Goal: Task Accomplishment & Management: Manage account settings

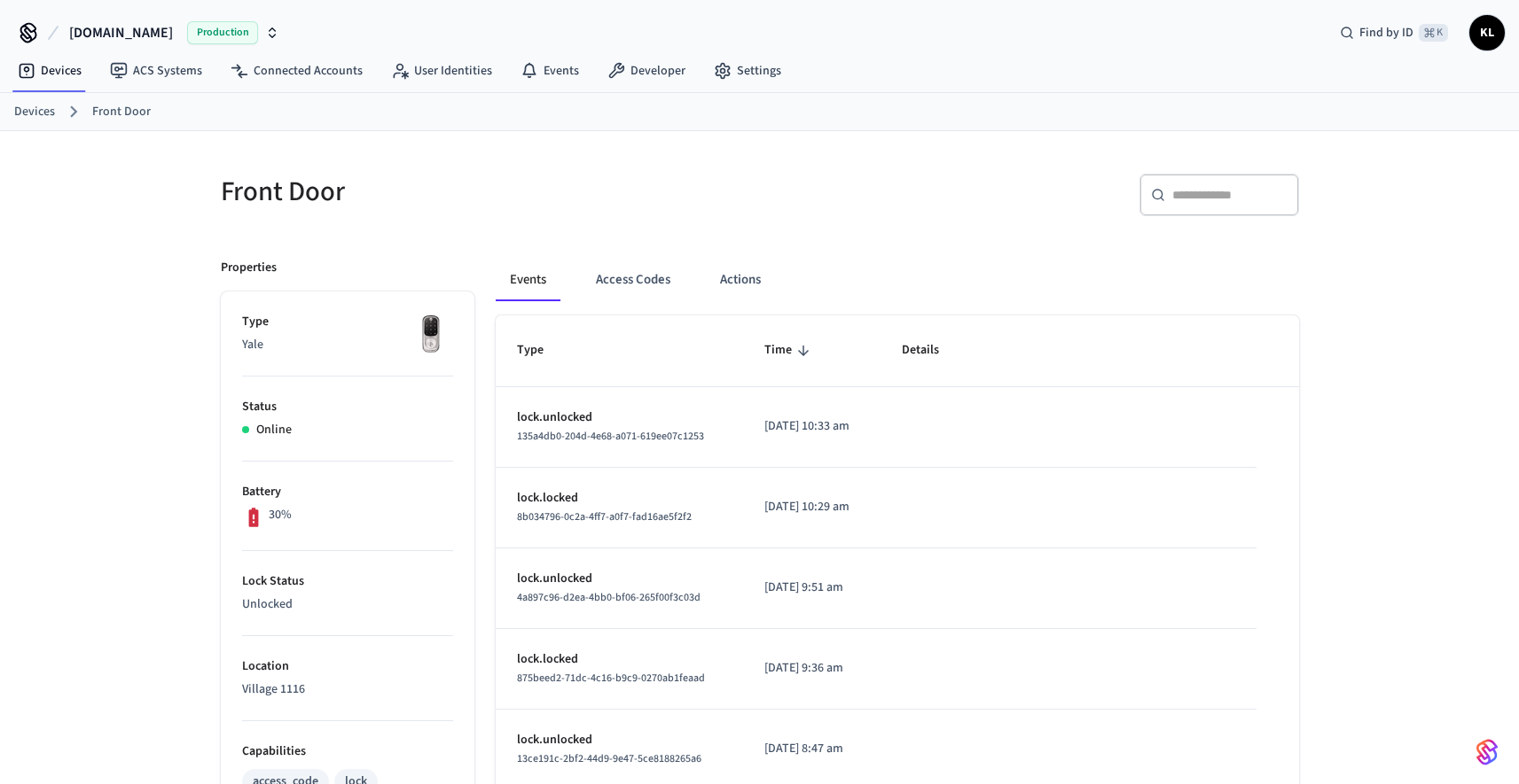
scroll to position [548, 0]
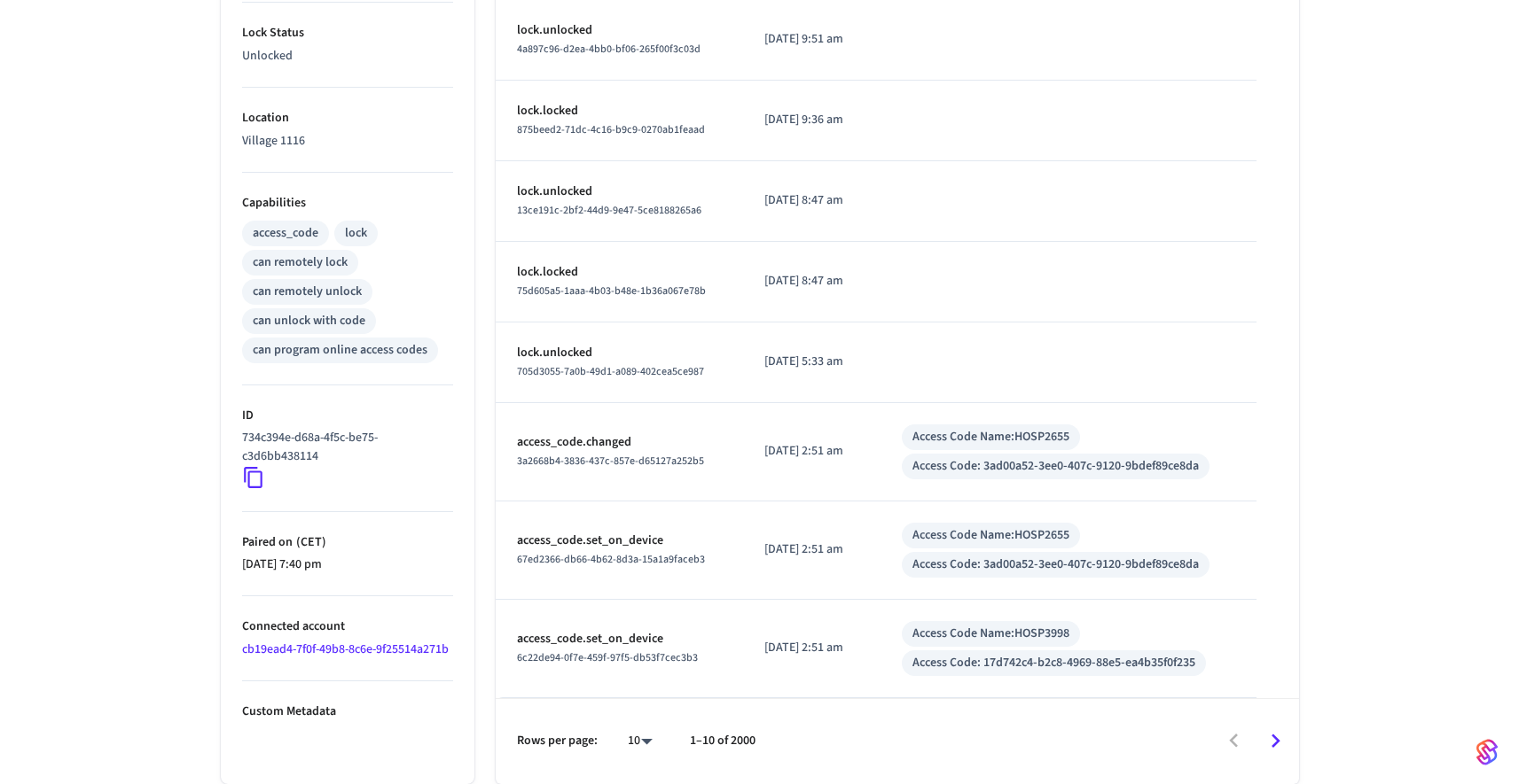
click at [728, 745] on p "1–10 of 2000" at bounding box center [722, 741] width 65 height 19
drag, startPoint x: 728, startPoint y: 745, endPoint x: 752, endPoint y: 746, distance: 24.0
click at [752, 746] on p "1–10 of 2000" at bounding box center [722, 741] width 65 height 19
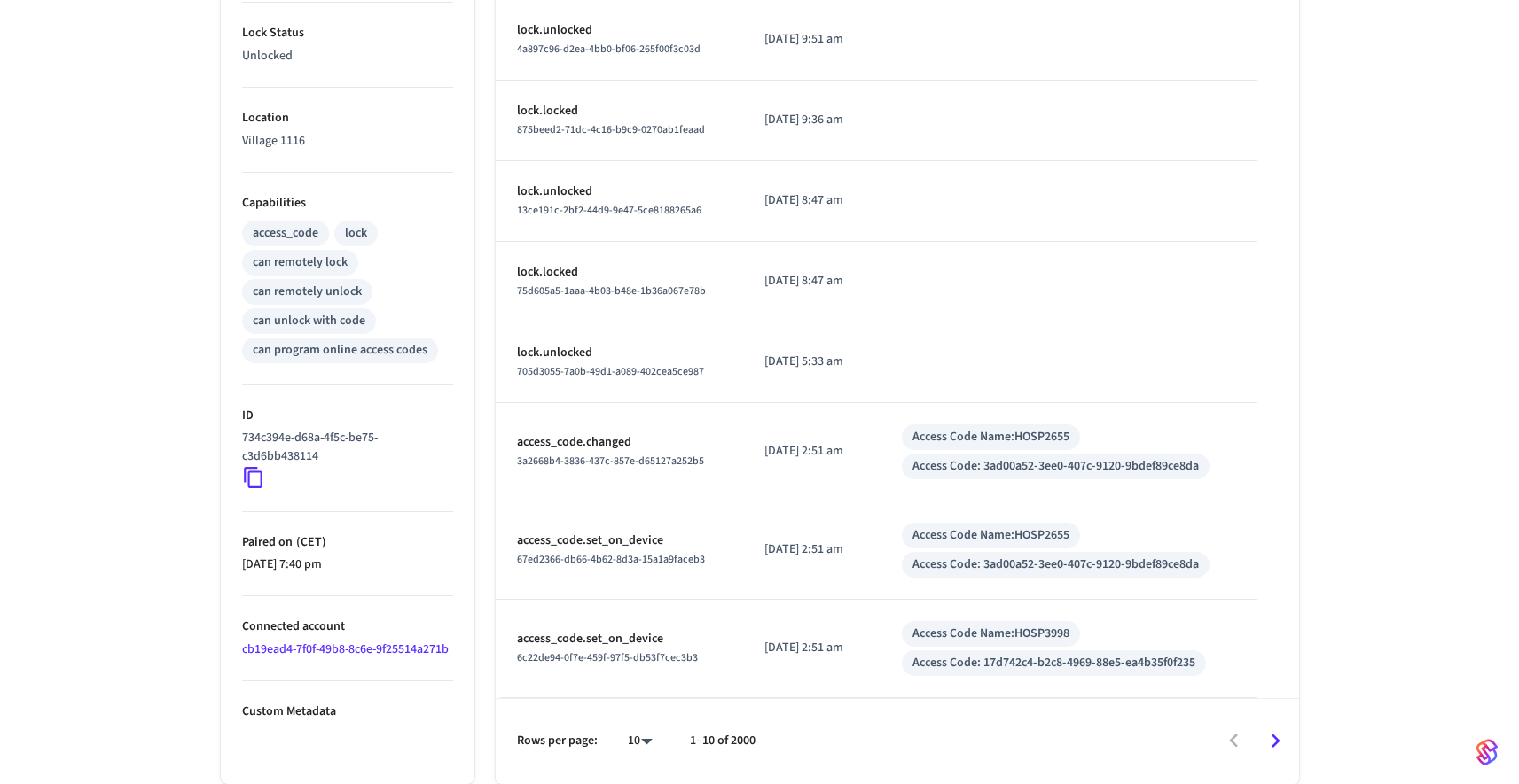
click at [332, 653] on link "cb19ead4-7f0f-49b8-8c6e-9f25514a271b" at bounding box center [345, 650] width 207 height 18
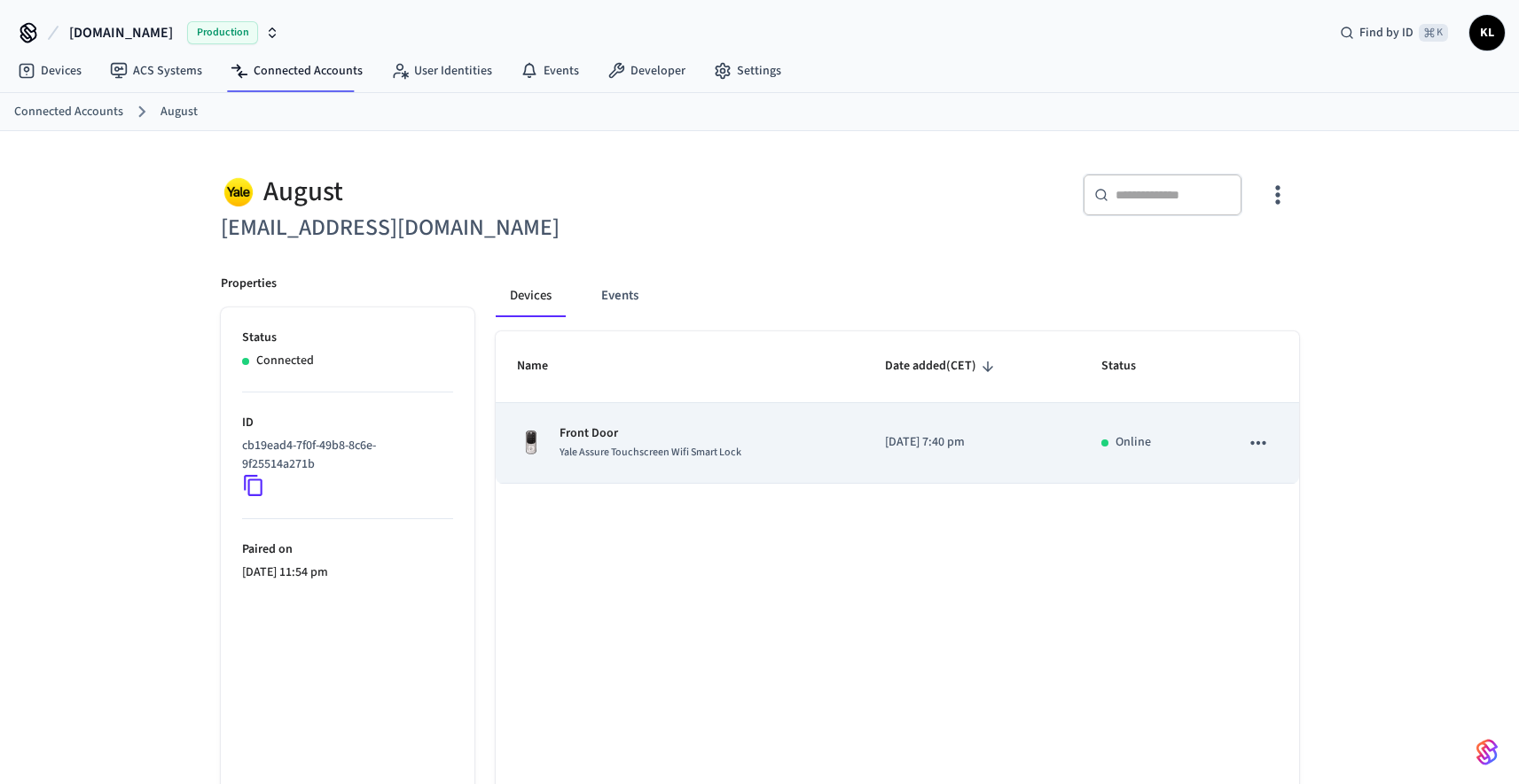
click at [637, 437] on p "Front Door" at bounding box center [650, 433] width 182 height 19
click at [1250, 443] on icon "sticky table" at bounding box center [1258, 443] width 23 height 23
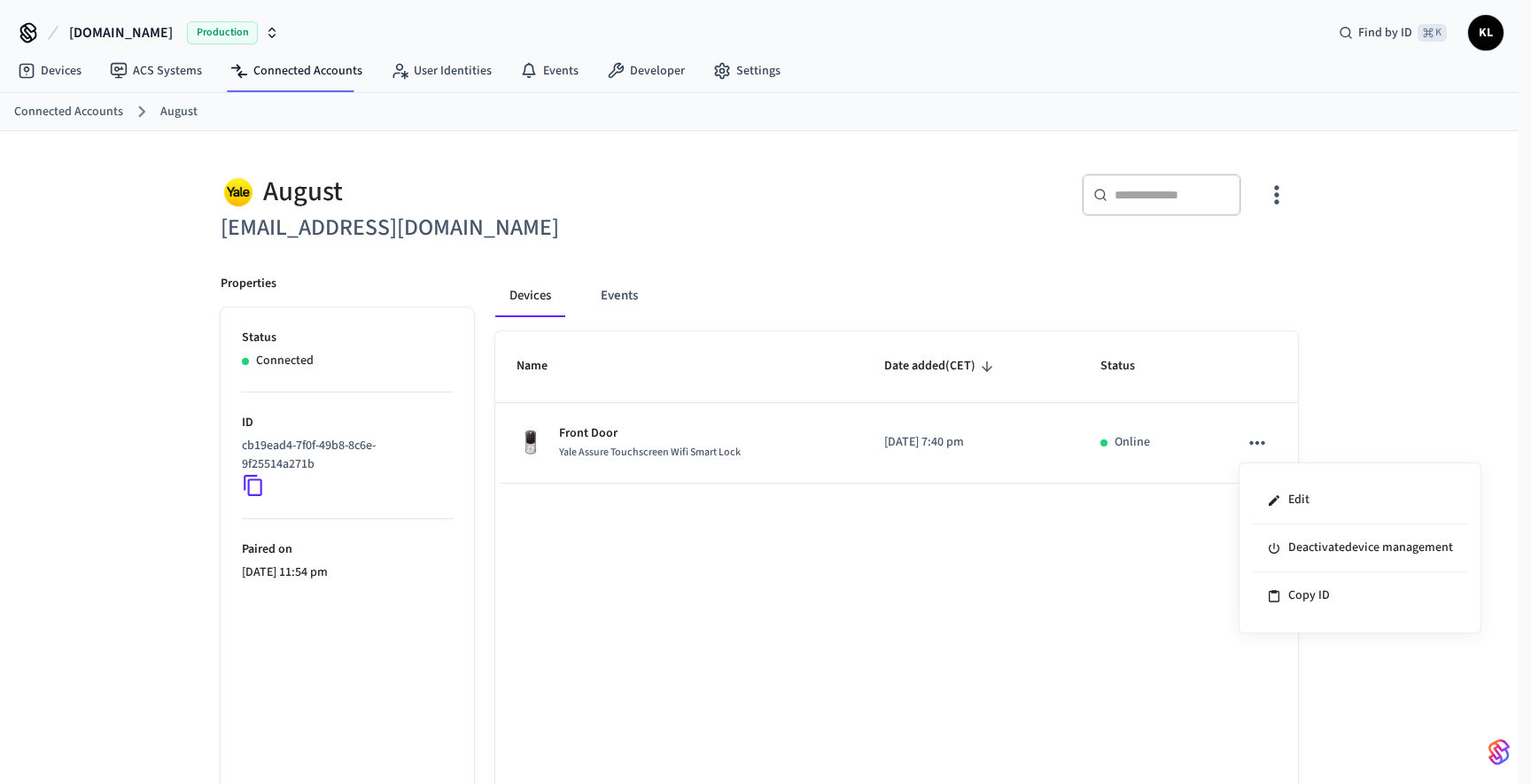
click at [825, 539] on div at bounding box center [766, 392] width 1531 height 784
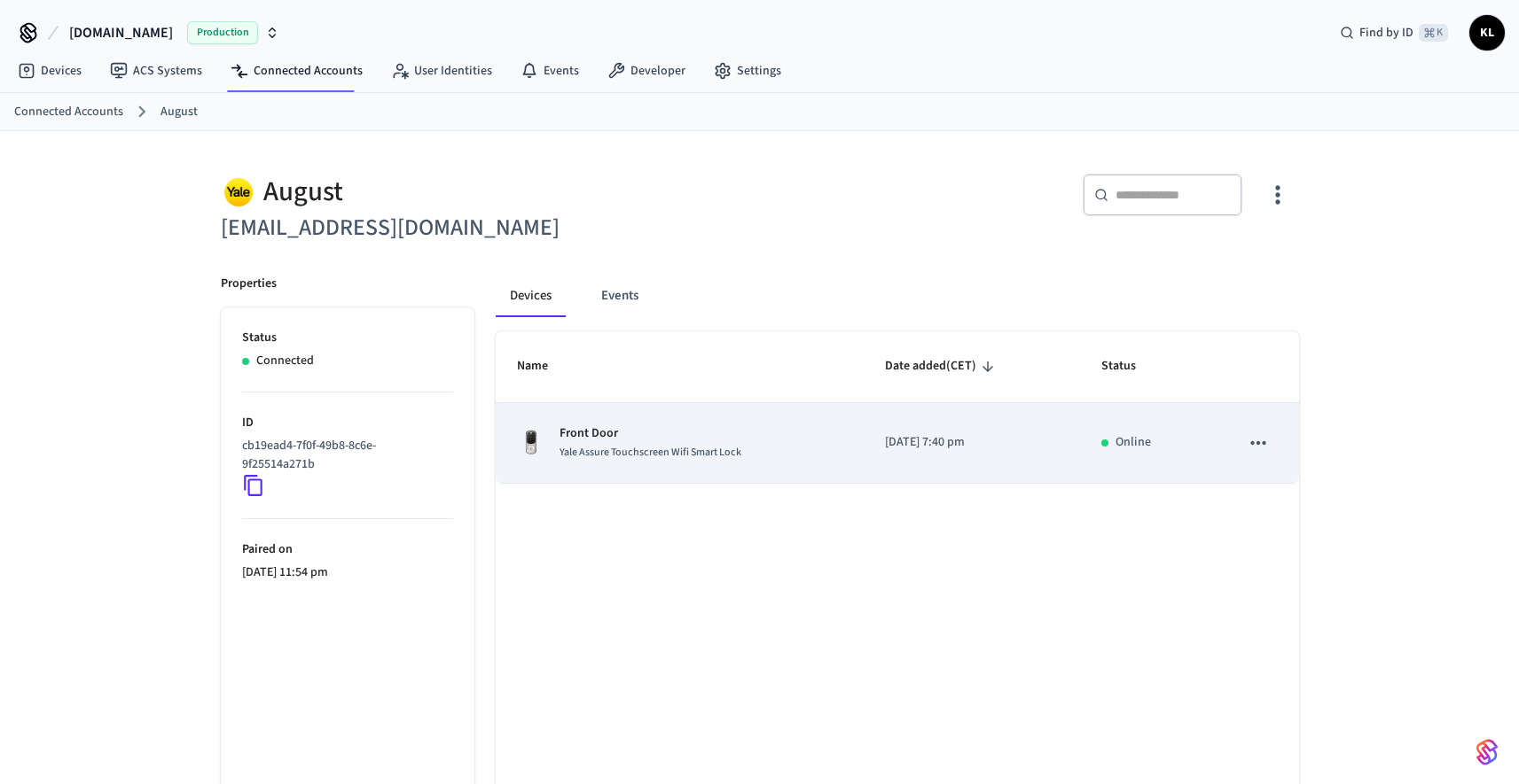
click at [635, 443] on div "Yale Assure Touchscreen Wifi Smart Lock" at bounding box center [650, 452] width 182 height 19
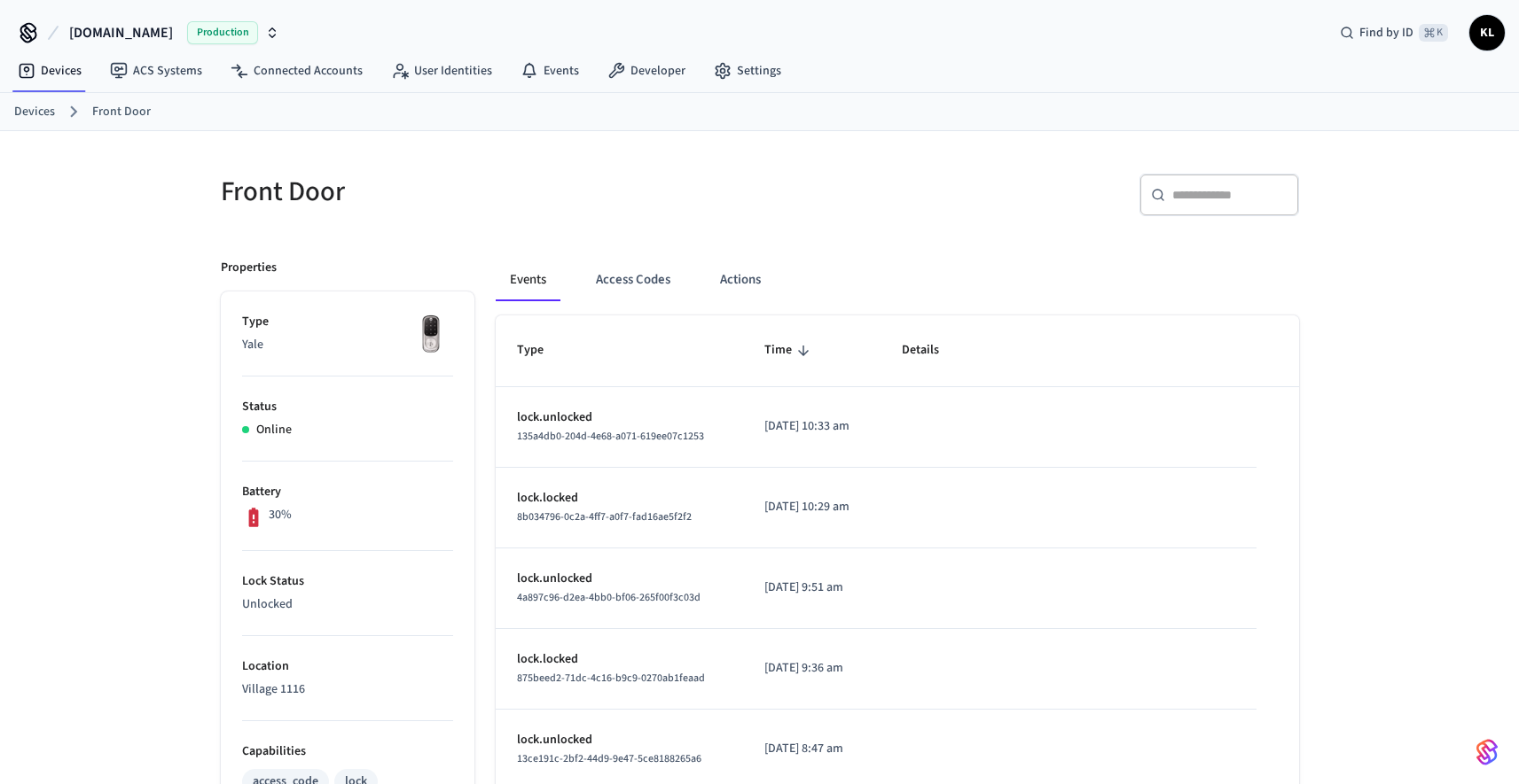
click at [865, 229] on div "​ ​" at bounding box center [1035, 202] width 528 height 56
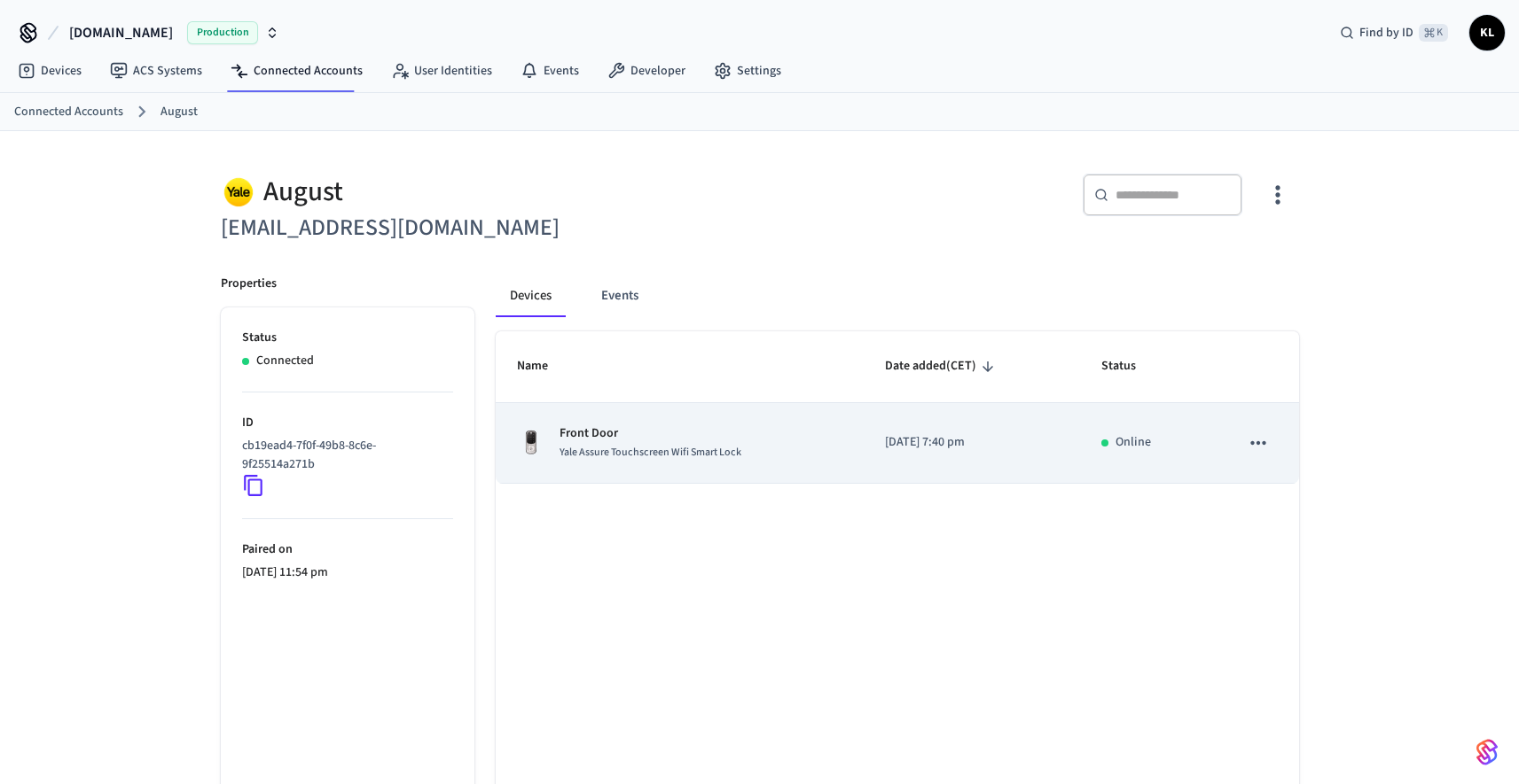
click at [1270, 440] on button "sticky table" at bounding box center [1258, 443] width 37 height 37
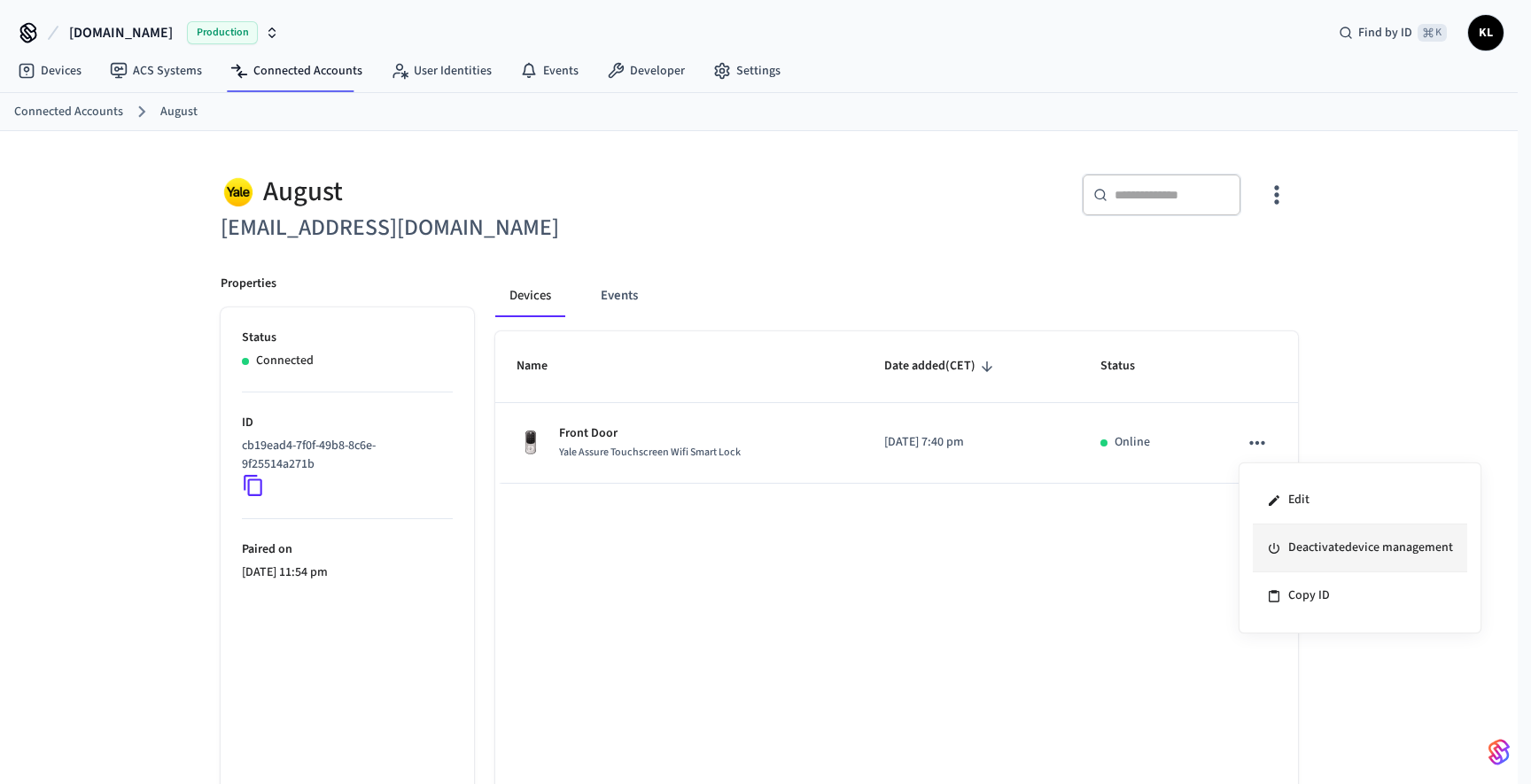
click at [1363, 553] on li "Deactivate device management" at bounding box center [1361, 548] width 214 height 48
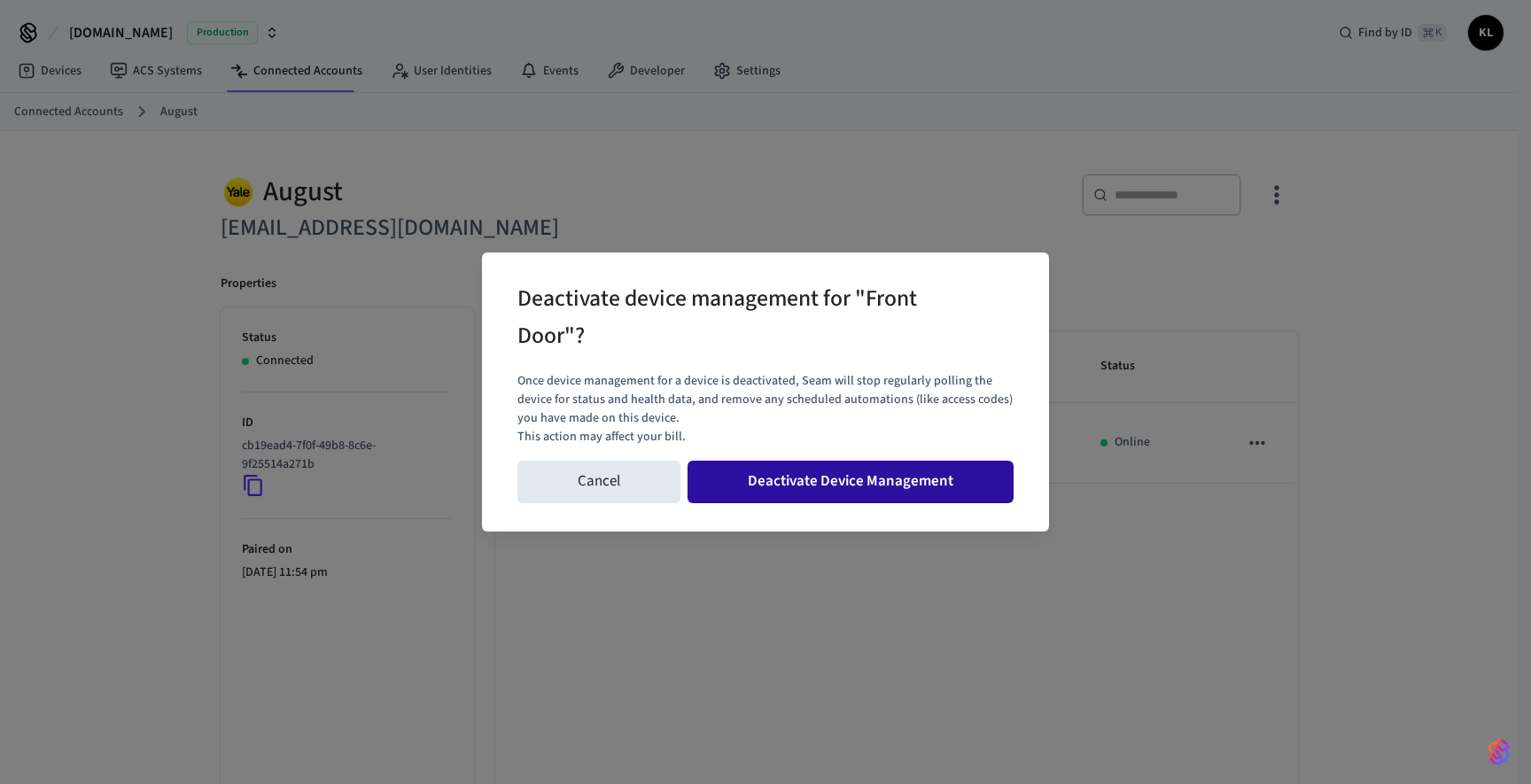
click at [870, 494] on button "Deactivate Device Management" at bounding box center [850, 482] width 326 height 43
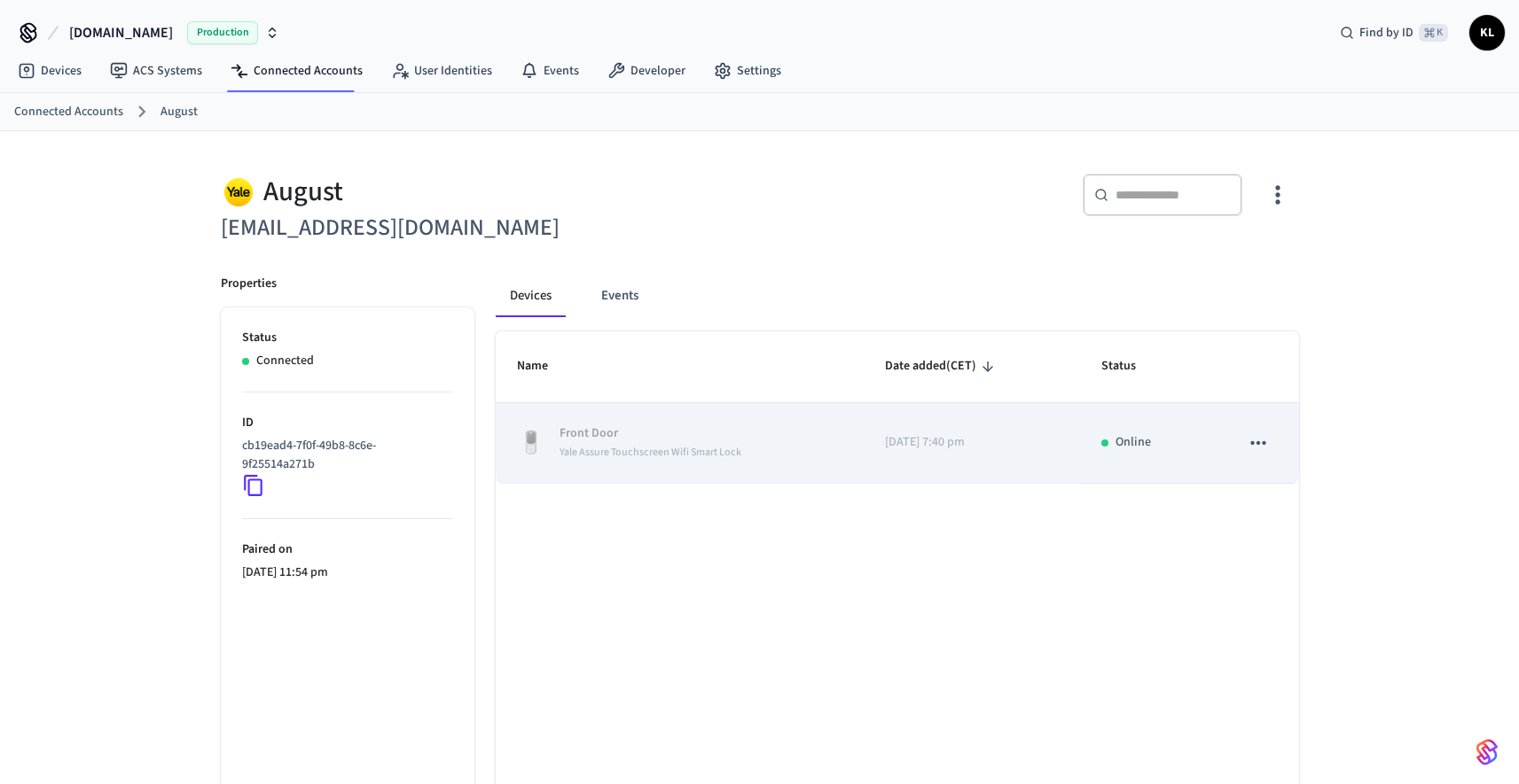
click at [1258, 446] on icon "sticky table" at bounding box center [1258, 443] width 23 height 23
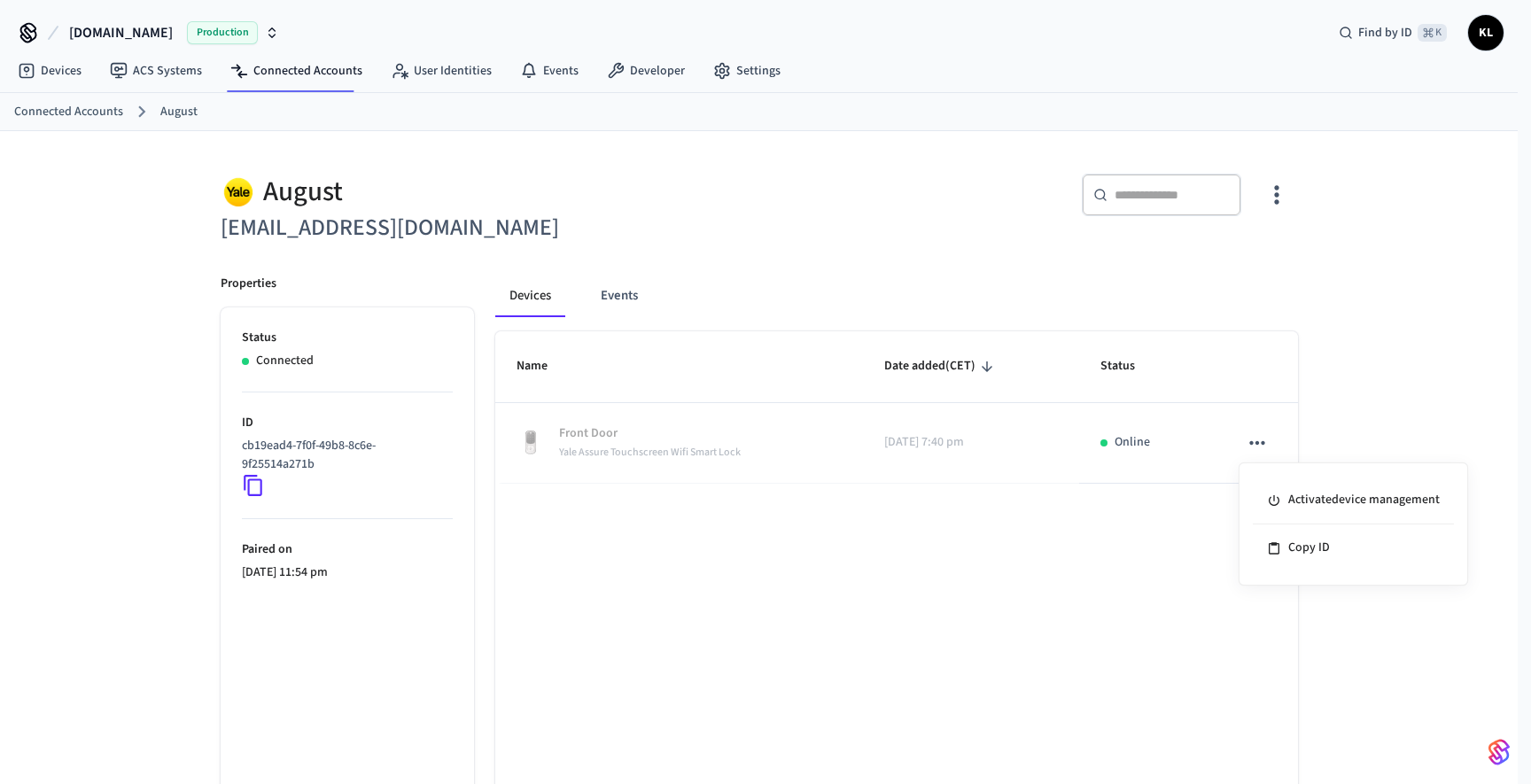
click at [748, 543] on div at bounding box center [766, 392] width 1531 height 784
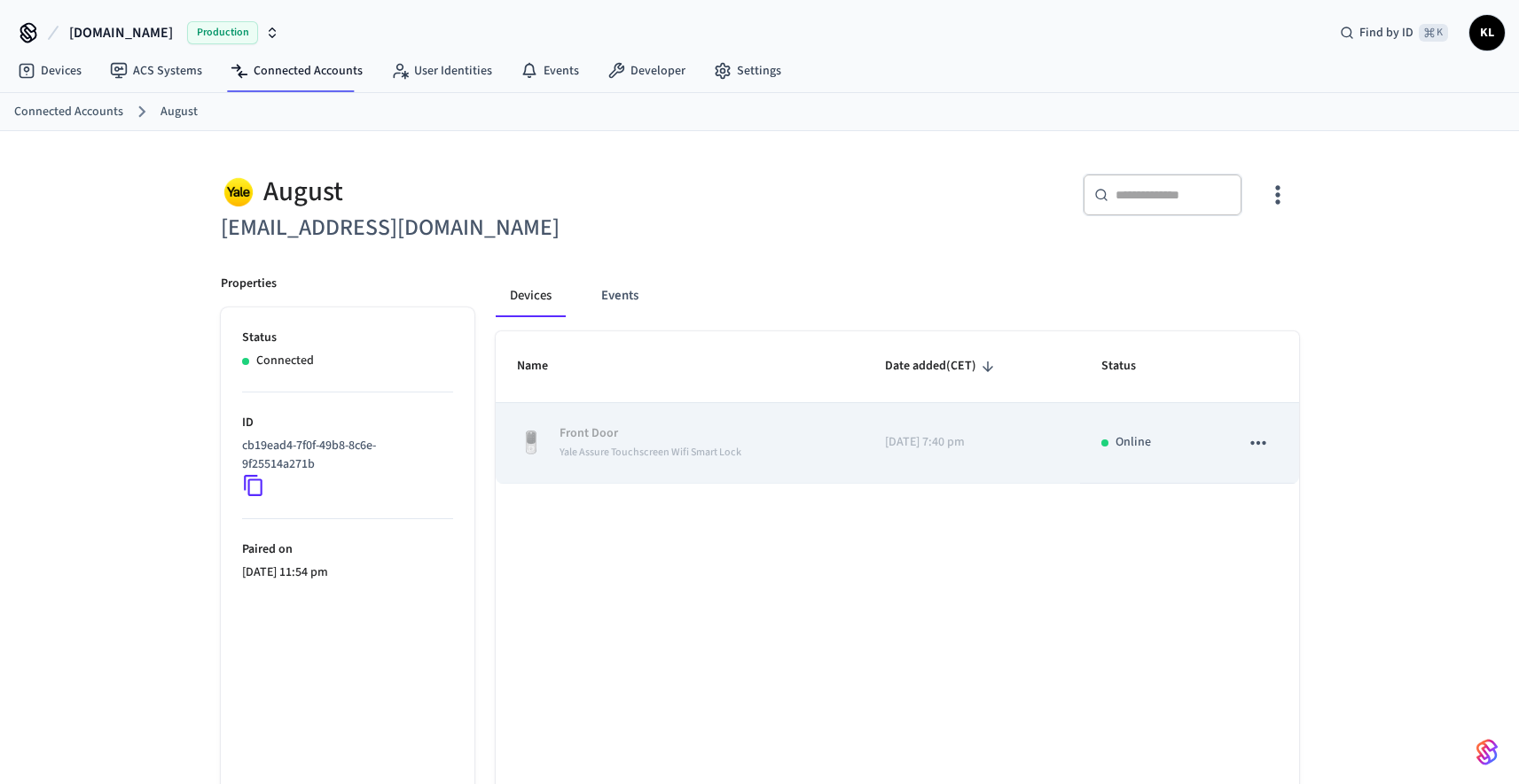
click at [1254, 446] on icon "sticky table" at bounding box center [1258, 443] width 23 height 23
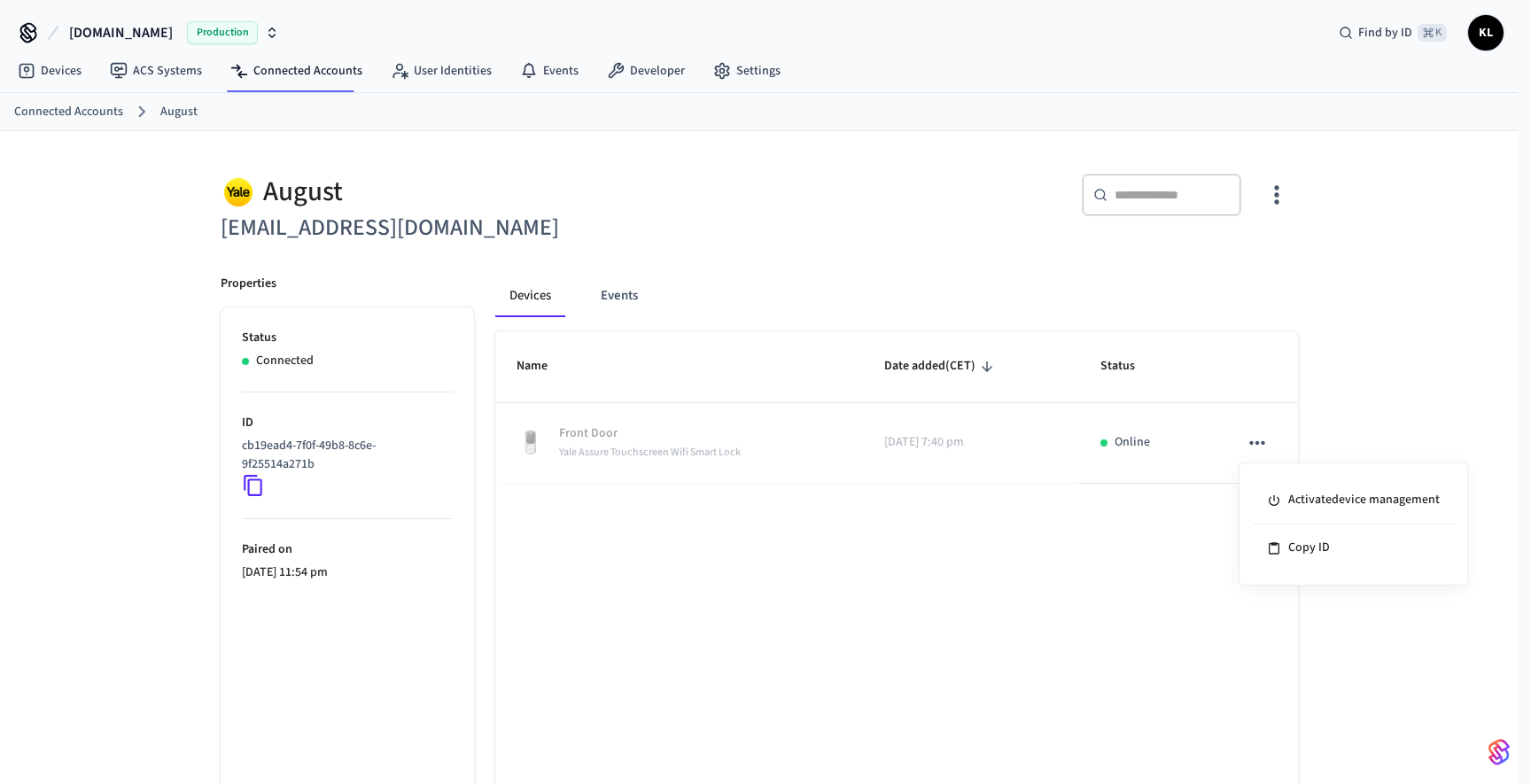
click at [940, 536] on div at bounding box center [766, 392] width 1531 height 784
